Goal: Check status: Check status

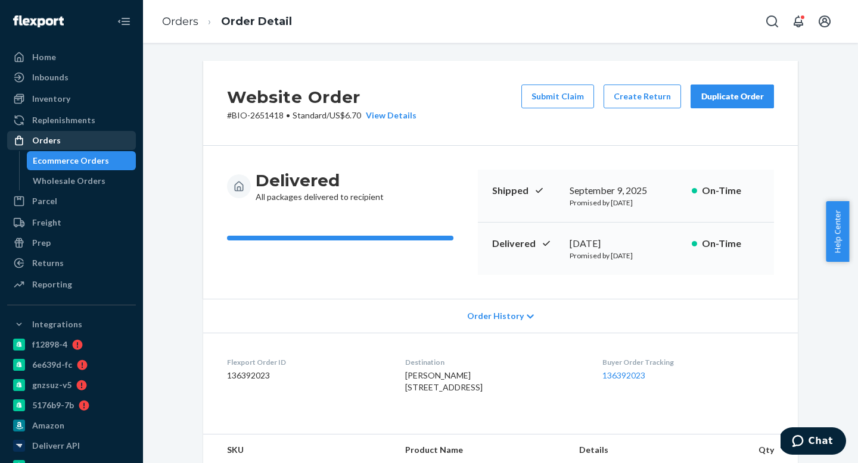
scroll to position [257, 0]
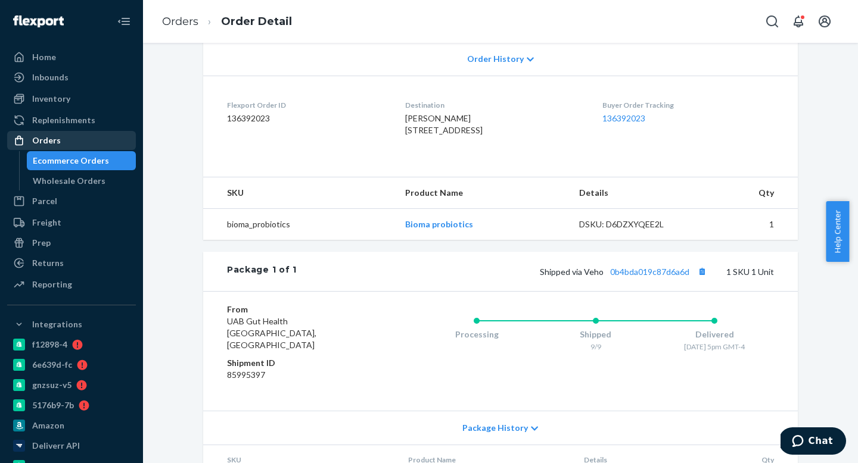
click at [75, 140] on div "Orders" at bounding box center [71, 140] width 126 height 17
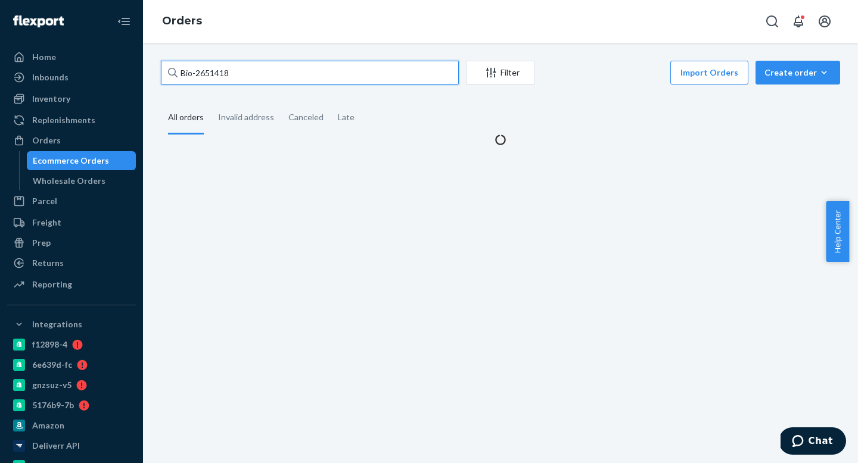
click at [273, 74] on input "Bio-2651418" at bounding box center [310, 73] width 298 height 24
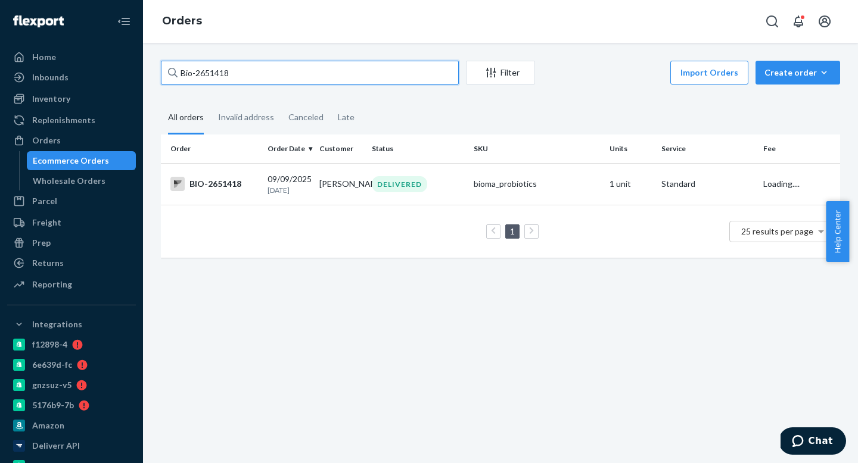
click at [273, 74] on input "Bio-2651418" at bounding box center [310, 73] width 298 height 24
paste input "ma-2692819"
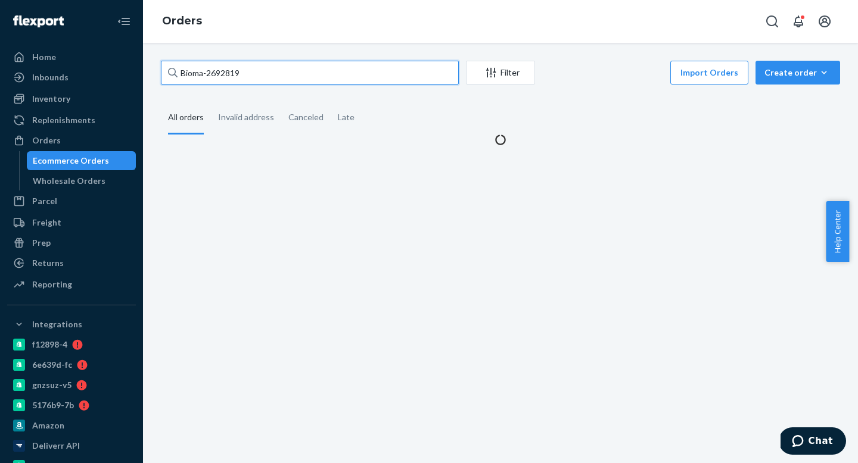
click at [203, 73] on input "Bioma-2692819" at bounding box center [310, 73] width 298 height 24
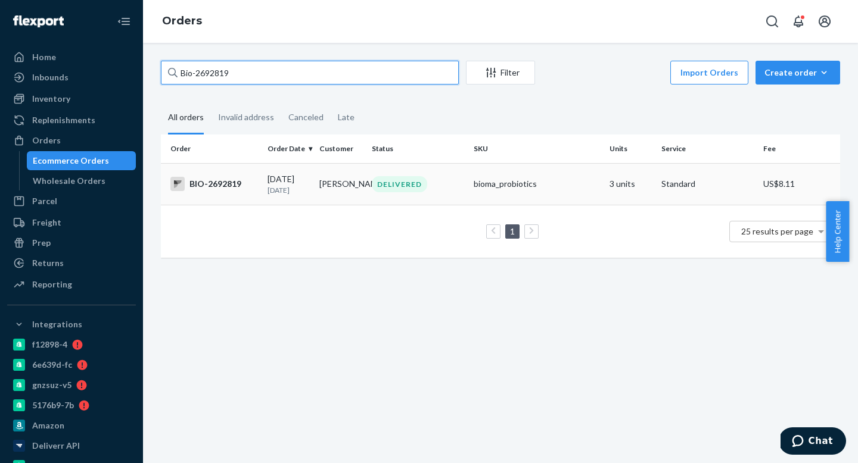
type input "Bio-2692819"
click at [287, 195] on p "[DATE]" at bounding box center [288, 190] width 42 height 10
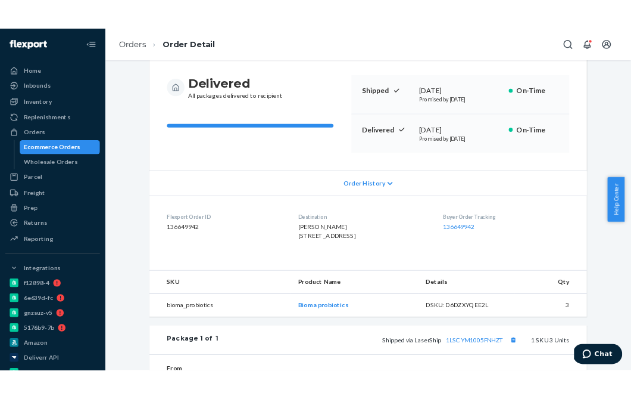
scroll to position [284, 0]
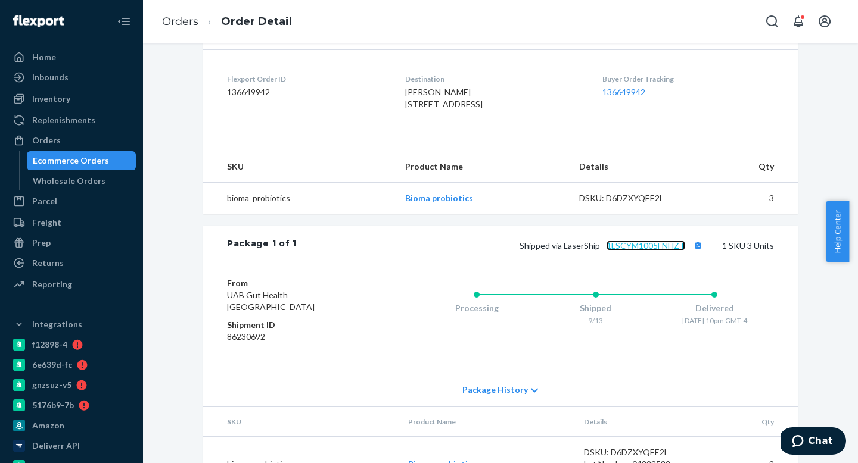
click at [646, 251] on link "1LSCYM1005FNHZT" at bounding box center [645, 246] width 79 height 10
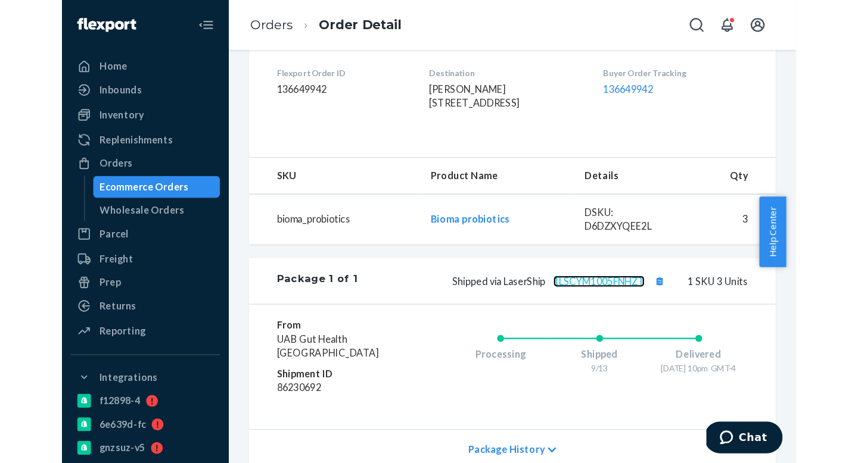
scroll to position [291, 0]
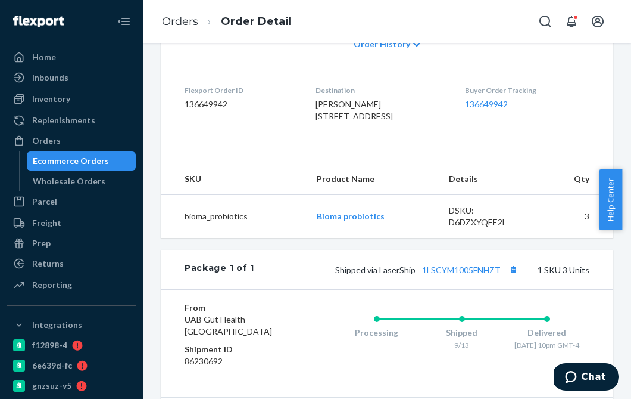
drag, startPoint x: 329, startPoint y: 189, endPoint x: 302, endPoint y: 148, distance: 49.4
click at [302, 148] on dl "Flexport Order ID 136649942 Destination [PERSON_NAME] [STREET_ADDRESS] US Buyer…" at bounding box center [387, 105] width 453 height 89
copy span "[PERSON_NAME] [STREET_ADDRESS]"
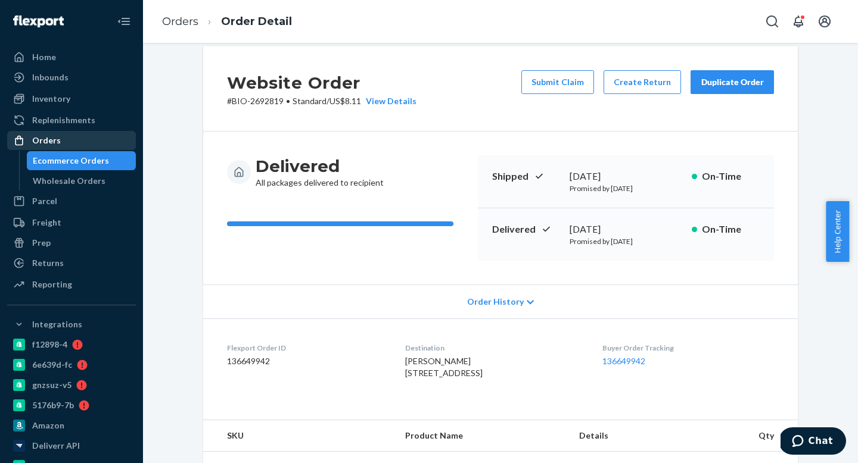
scroll to position [0, 0]
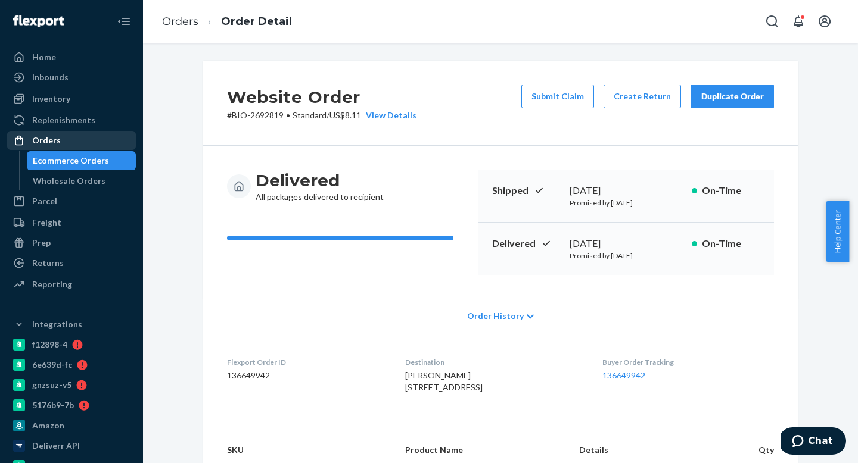
click at [80, 133] on div "Orders" at bounding box center [71, 140] width 126 height 17
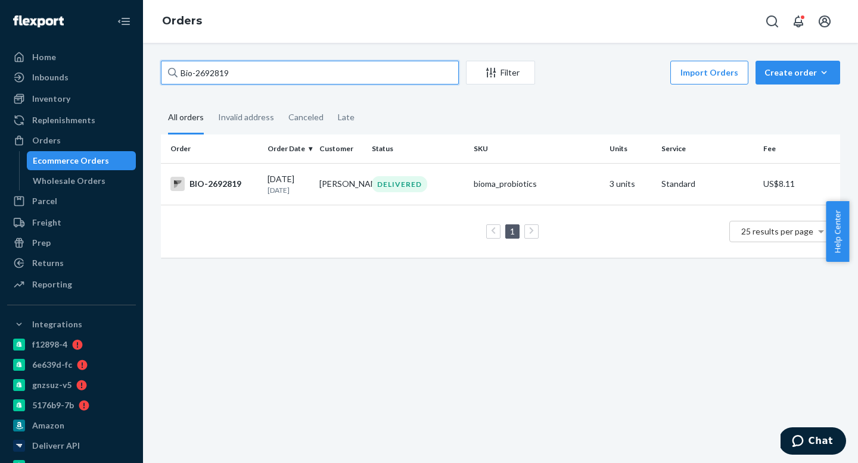
click at [263, 76] on input "Bio-2692819" at bounding box center [310, 73] width 298 height 24
paste input "ma-2653288"
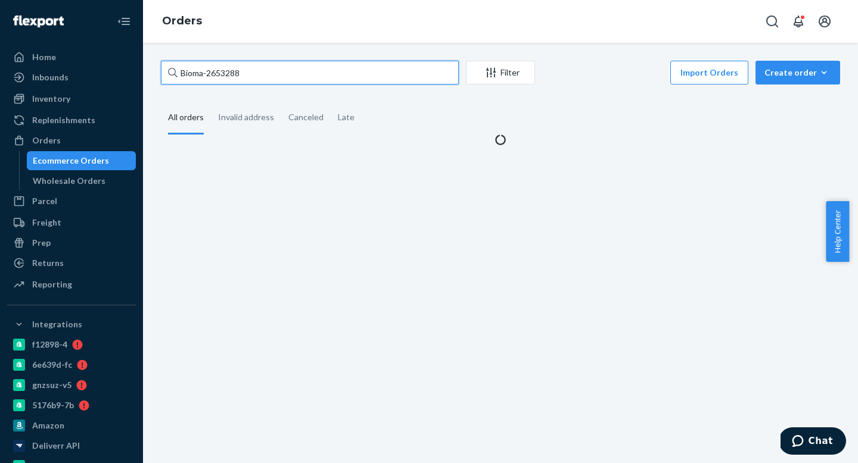
drag, startPoint x: 204, startPoint y: 73, endPoint x: 222, endPoint y: 135, distance: 65.2
click at [204, 73] on input "Bioma-2653288" at bounding box center [310, 73] width 298 height 24
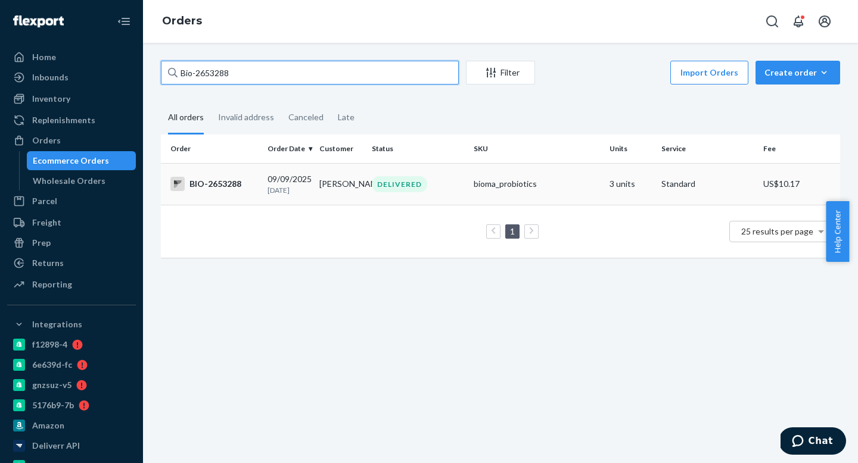
type input "Bio-2653288"
click at [301, 182] on div "[DATE] [DATE]" at bounding box center [288, 184] width 42 height 22
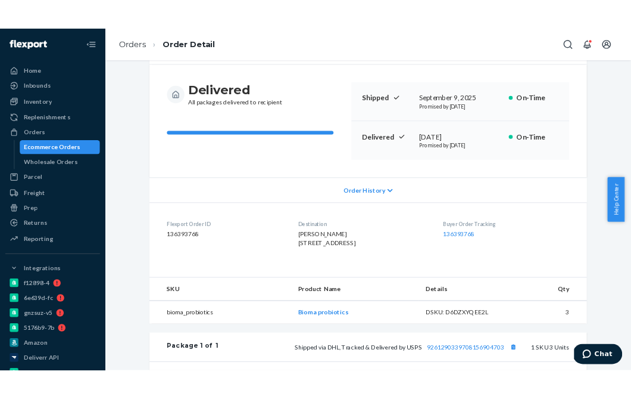
scroll to position [350, 0]
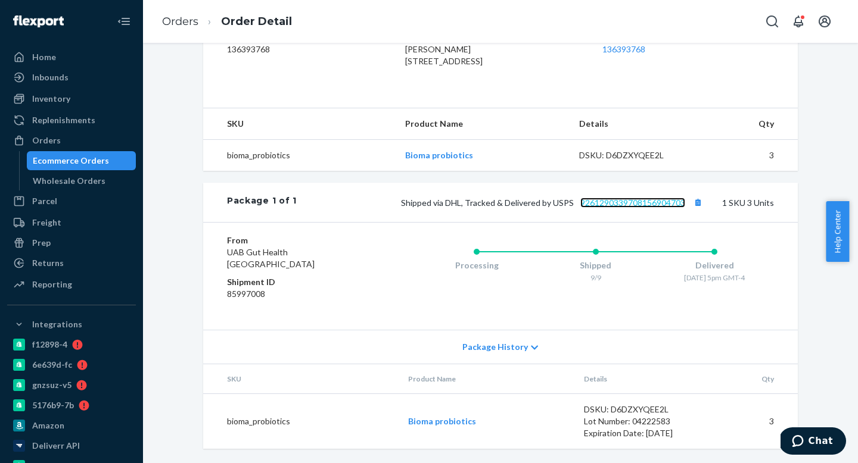
click at [645, 200] on link "9261290339708156904703" at bounding box center [632, 203] width 105 height 10
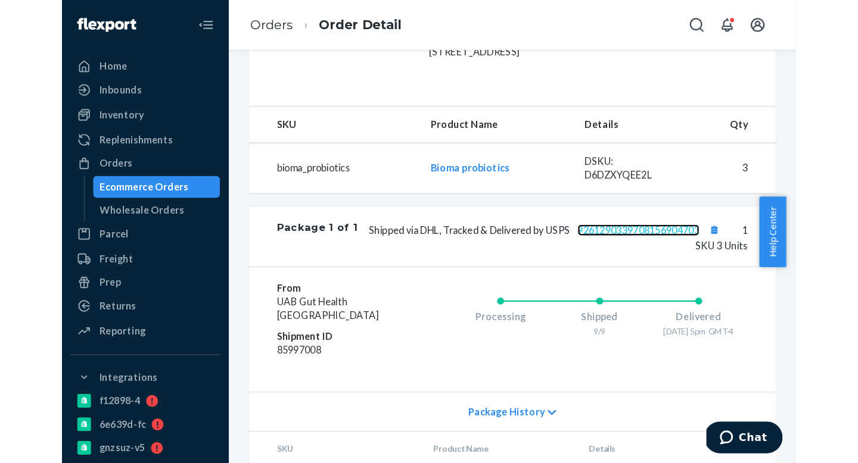
scroll to position [326, 0]
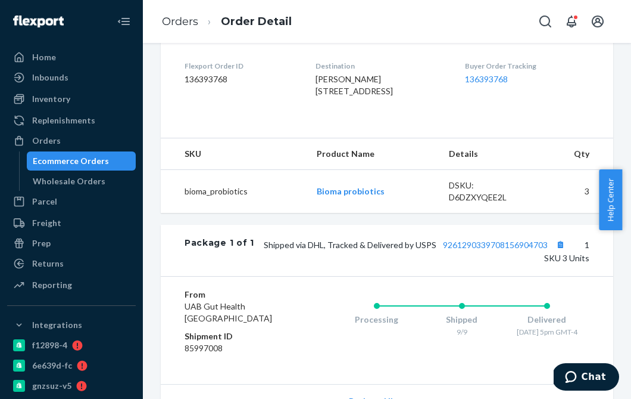
drag, startPoint x: 319, startPoint y: 145, endPoint x: 303, endPoint y: 107, distance: 41.2
click at [303, 107] on dl "Flexport Order ID 136393768 Destination [PERSON_NAME] [STREET_ADDRESS] US Buyer…" at bounding box center [387, 80] width 453 height 89
copy span "[PERSON_NAME] [STREET_ADDRESS]"
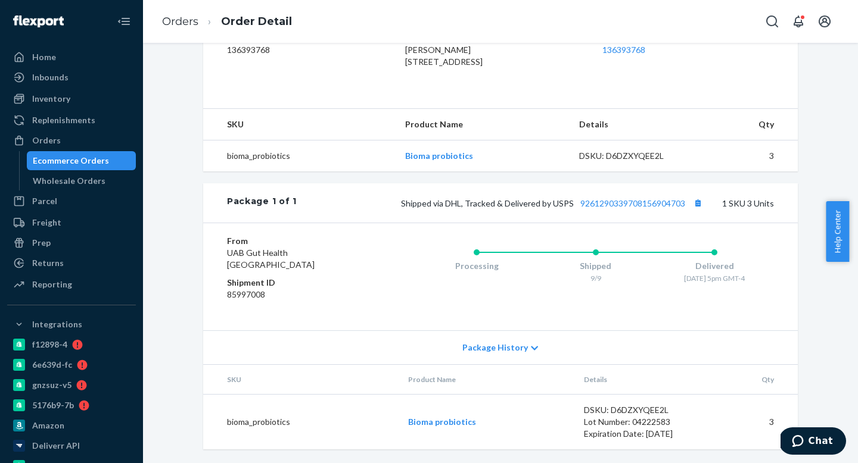
scroll to position [266, 0]
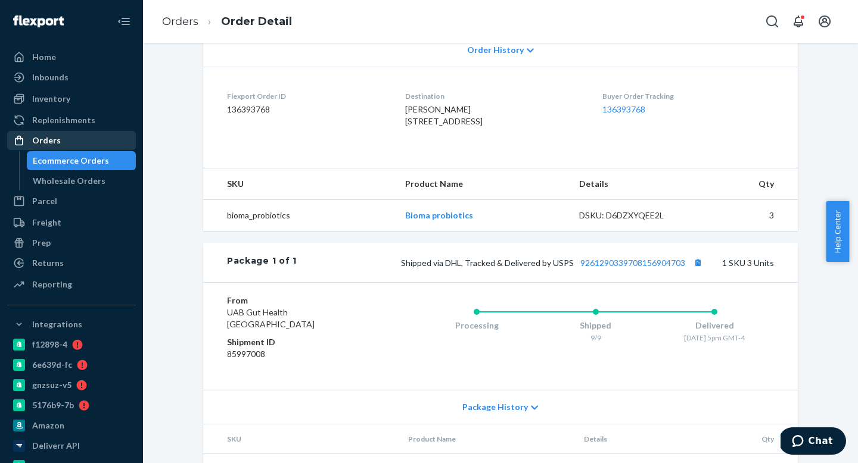
click at [55, 145] on div "Orders" at bounding box center [46, 141] width 29 height 12
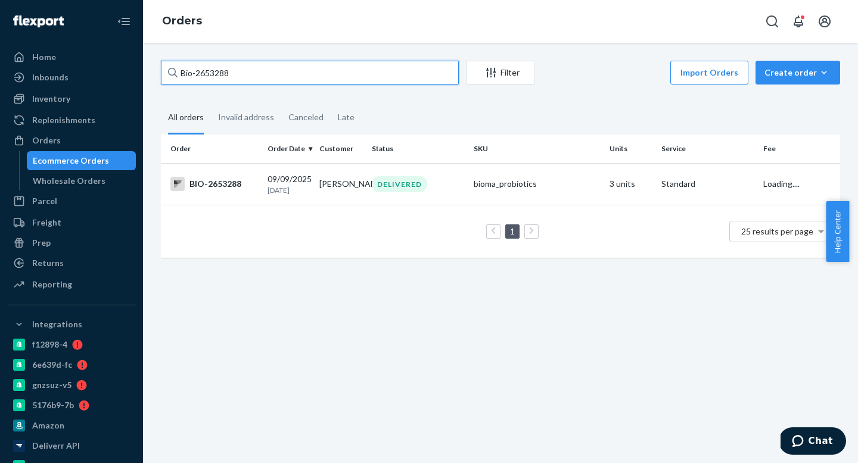
click at [246, 76] on input "Bio-2653288" at bounding box center [310, 73] width 298 height 24
paste input "ma-1193501"
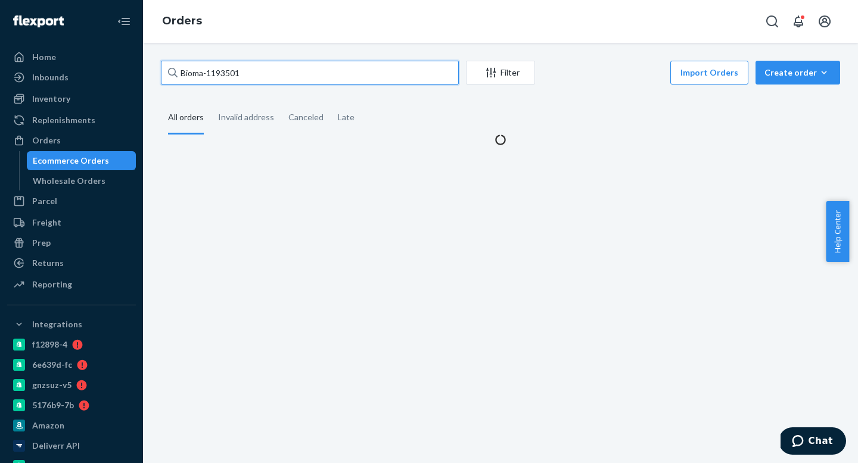
click at [205, 75] on input "Bioma-1193501" at bounding box center [310, 73] width 298 height 24
click at [203, 72] on input "Bioma-1193501" at bounding box center [310, 73] width 298 height 24
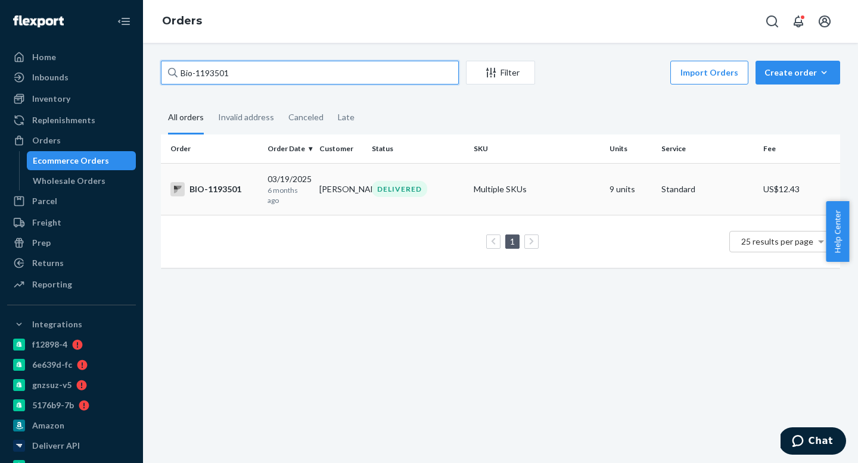
type input "Bio-1193501"
click at [295, 173] on td "[DATE] [DATE]" at bounding box center [289, 189] width 52 height 52
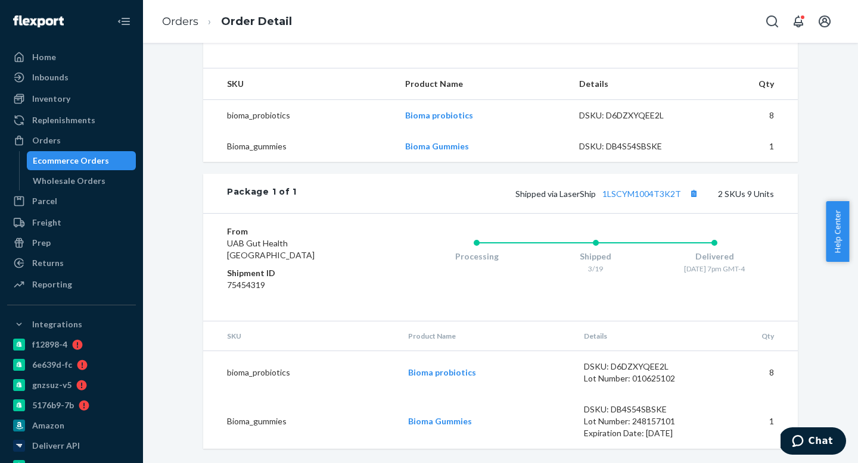
scroll to position [390, 0]
click at [648, 196] on link "1LSCYM1004T3K2T" at bounding box center [641, 194] width 79 height 10
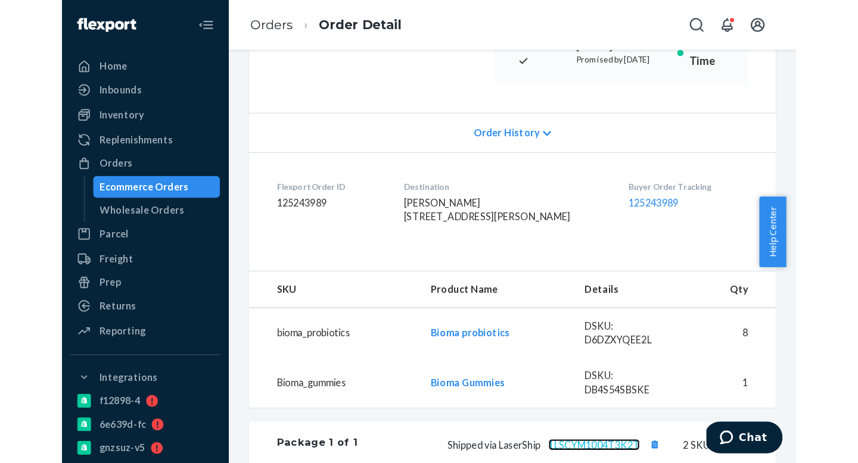
scroll to position [208, 0]
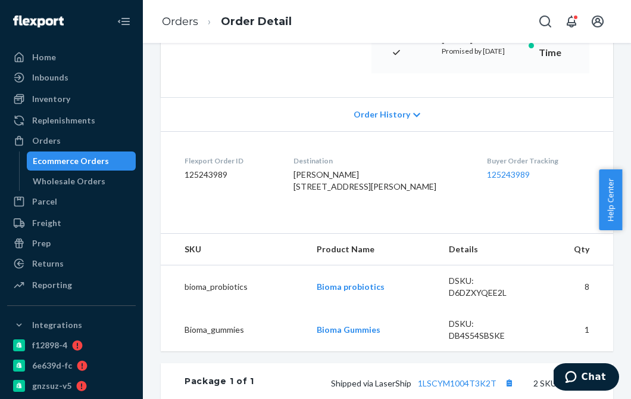
drag, startPoint x: 331, startPoint y: 235, endPoint x: 303, endPoint y: 188, distance: 55.1
click at [303, 188] on dl "Flexport Order ID 125243989 Destination [PERSON_NAME] [STREET_ADDRESS][PERSON_N…" at bounding box center [387, 175] width 453 height 89
copy span "[PERSON_NAME] [STREET_ADDRESS][PERSON_NAME]"
